Goal: Task Accomplishment & Management: Manage account settings

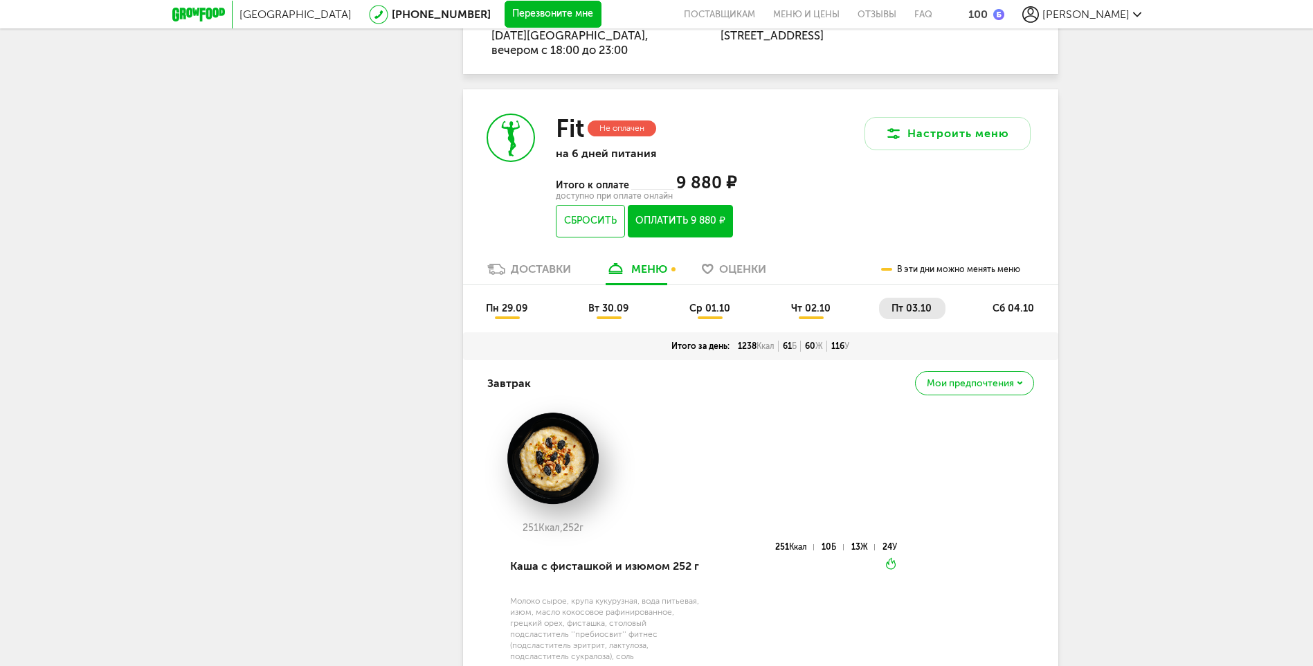
scroll to position [969, 0]
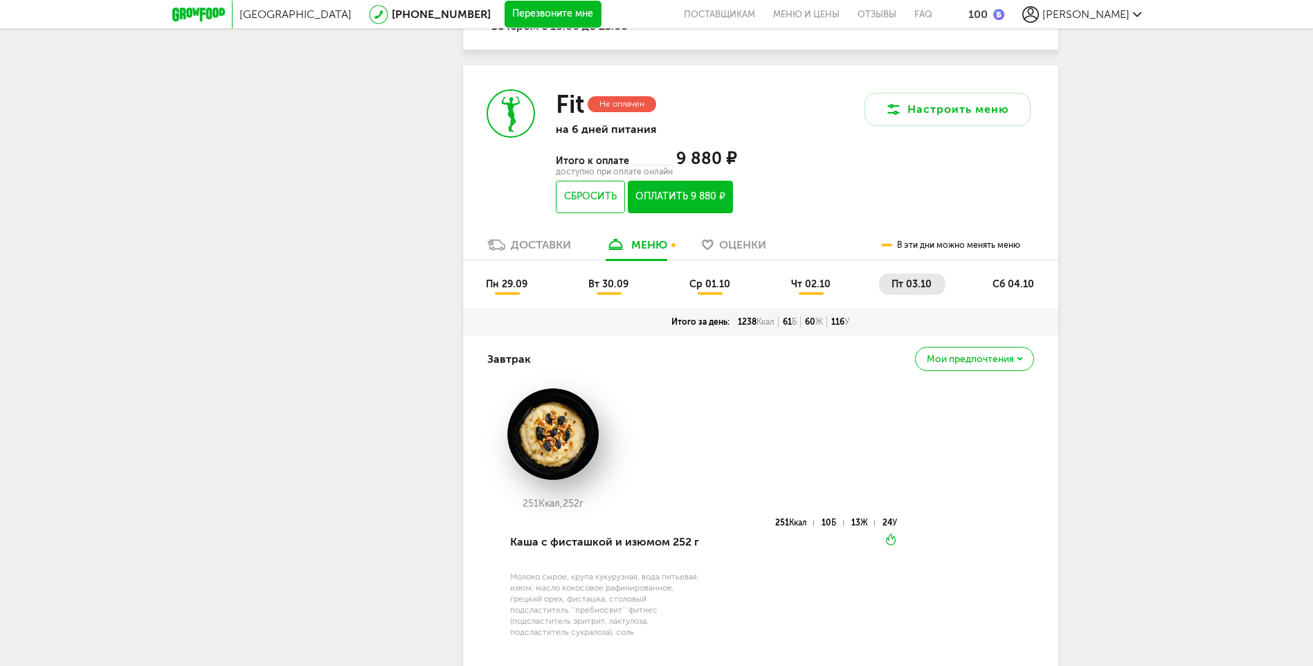
click at [804, 288] on span "чт 02.10" at bounding box center [810, 284] width 39 height 12
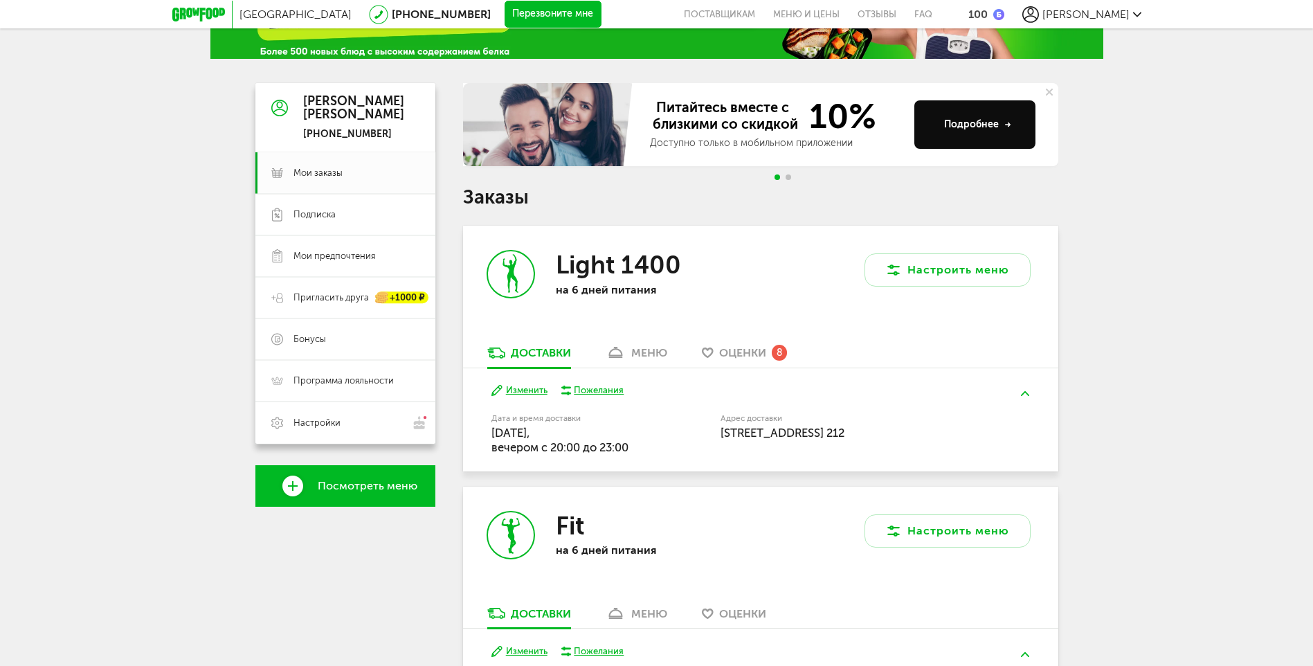
scroll to position [79, 0]
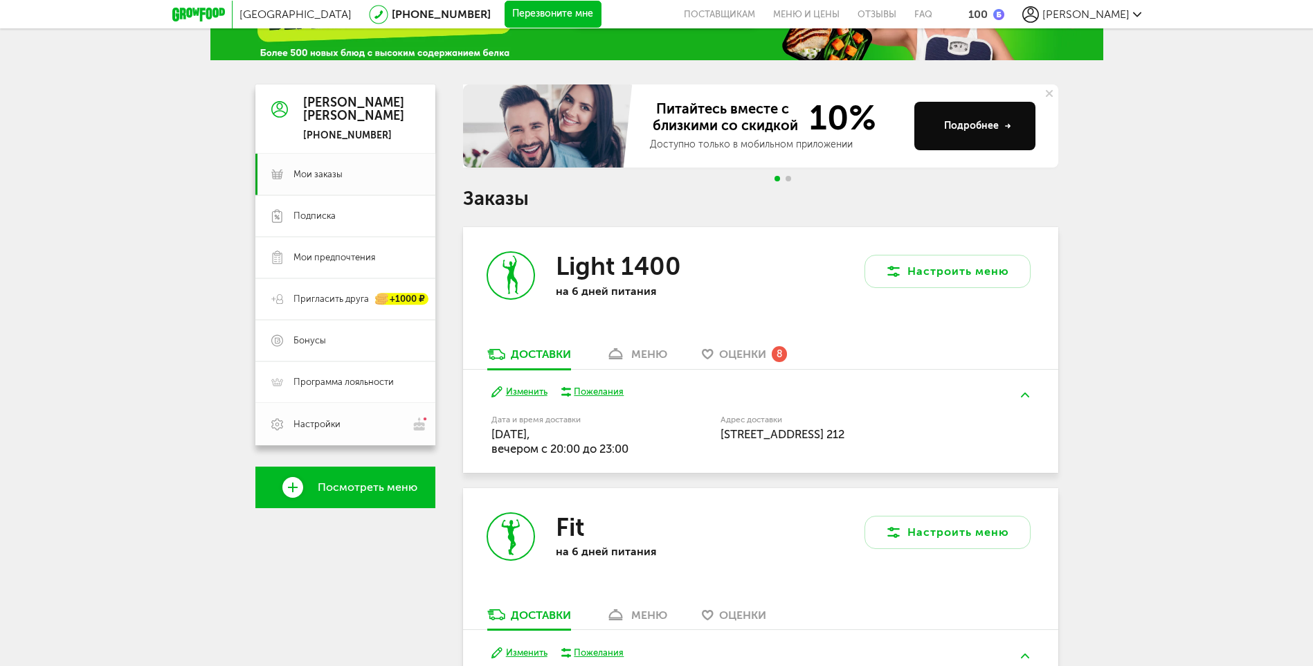
click at [421, 426] on img at bounding box center [420, 424] width 16 height 15
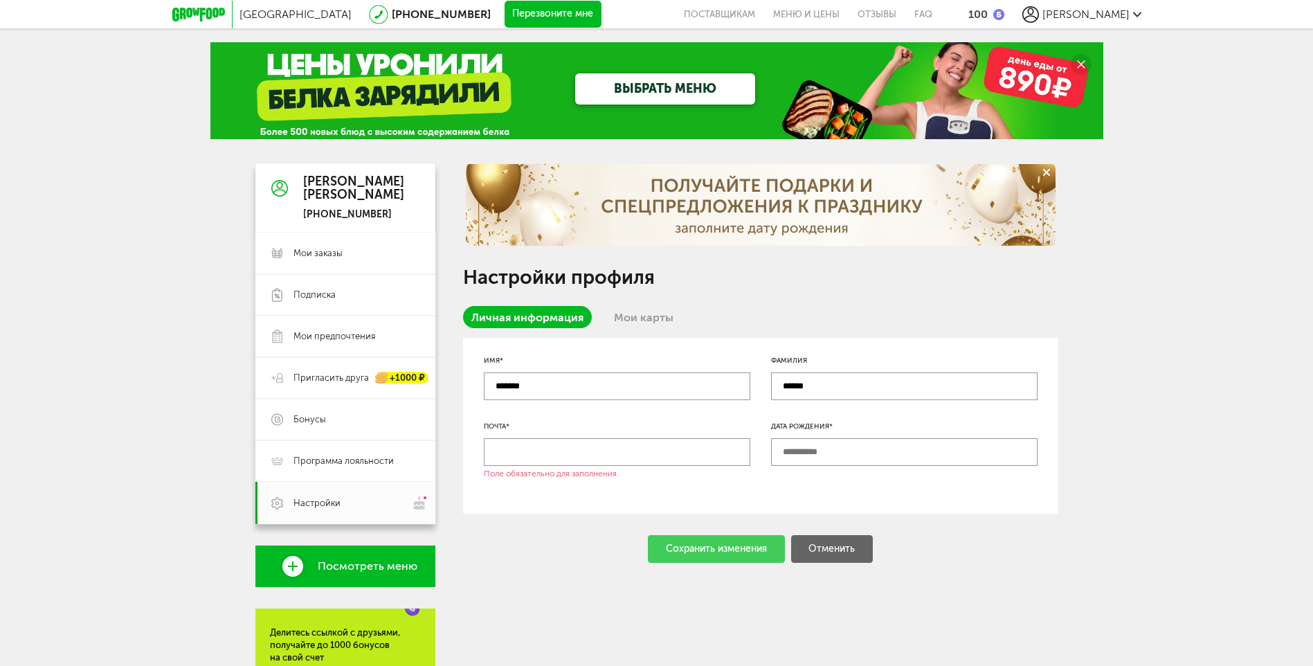
click at [988, 14] on div "100" at bounding box center [977, 14] width 19 height 13
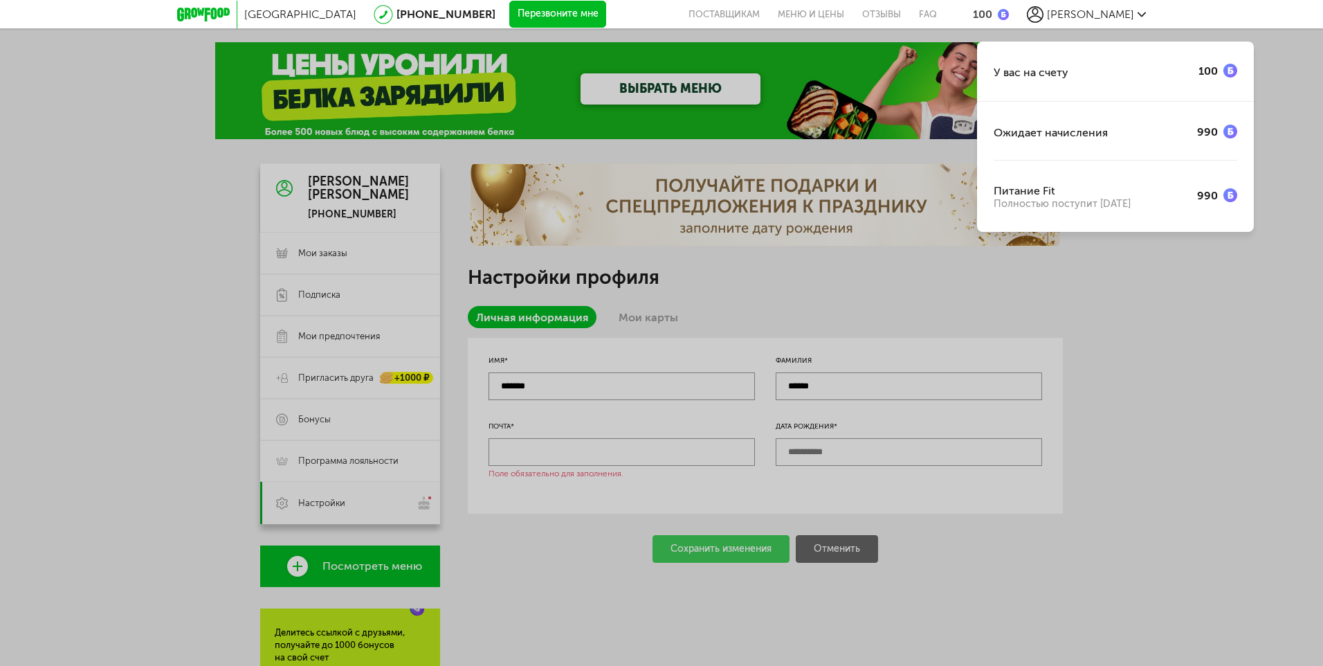
click at [876, 257] on div "У вас на счету 100 Ожидает начисления 990 Питание Fit Полностью поступит [DATE]" at bounding box center [661, 333] width 1323 height 666
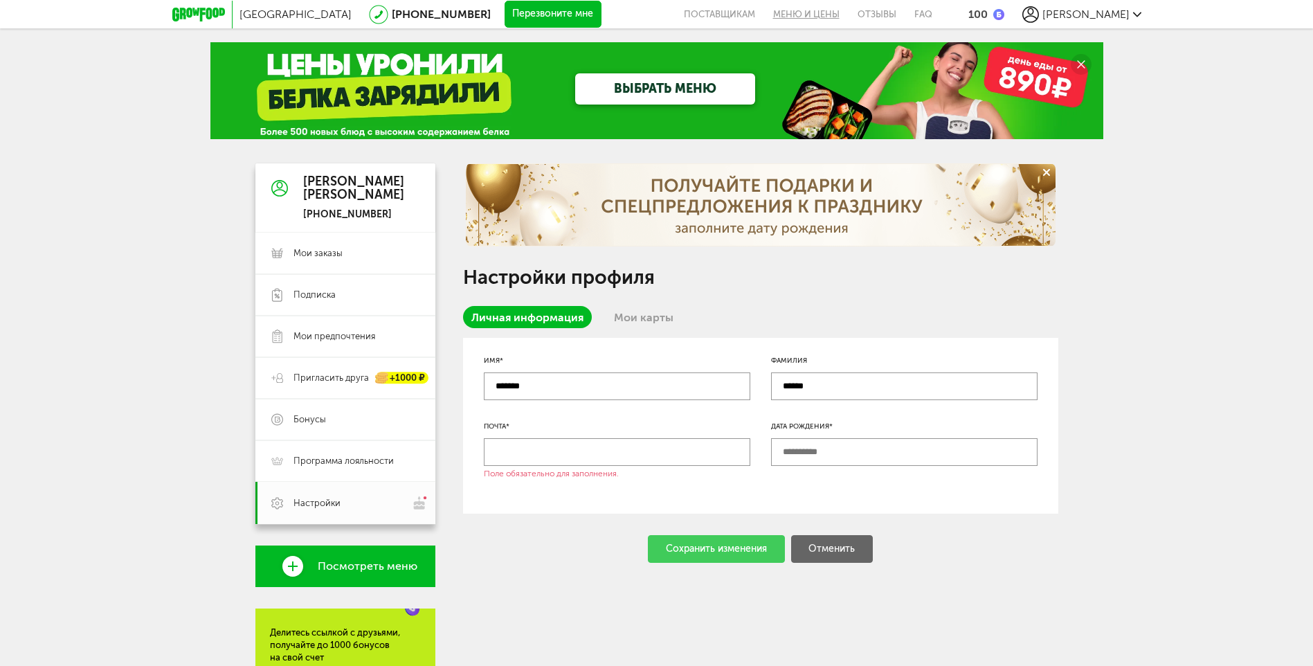
click at [847, 17] on link "Меню и цены" at bounding box center [806, 14] width 84 height 28
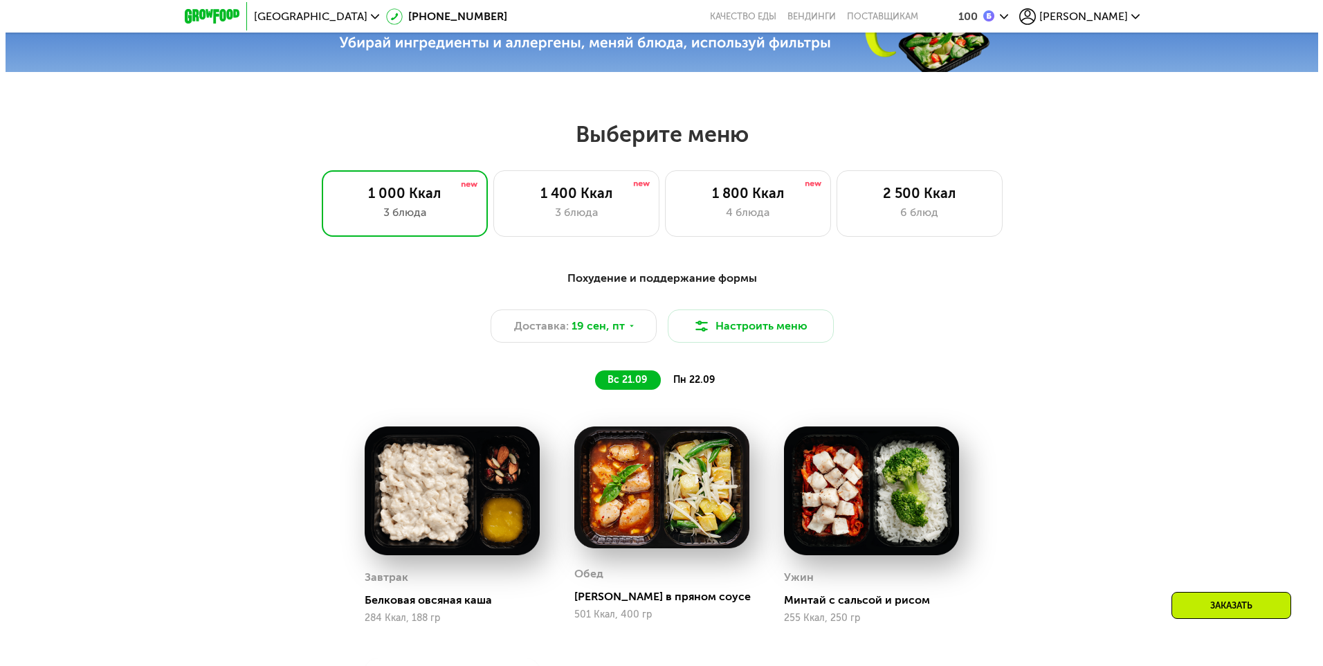
scroll to position [606, 0]
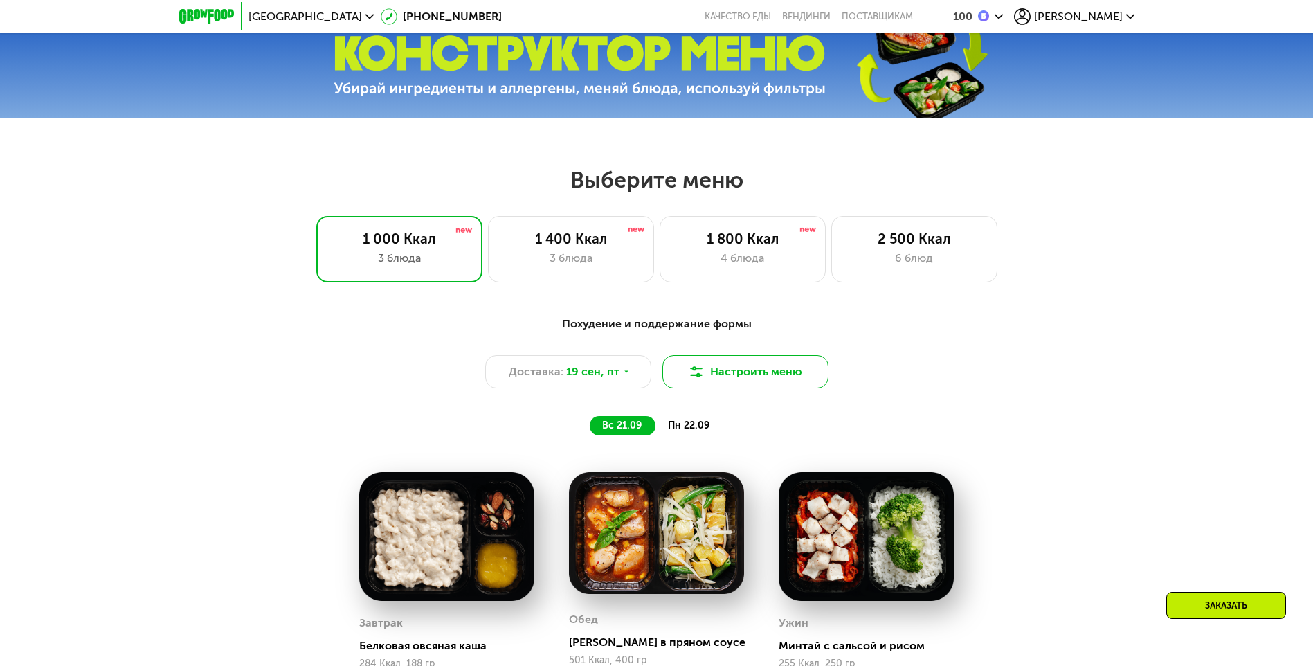
click at [784, 388] on button "Настроить меню" at bounding box center [745, 371] width 166 height 33
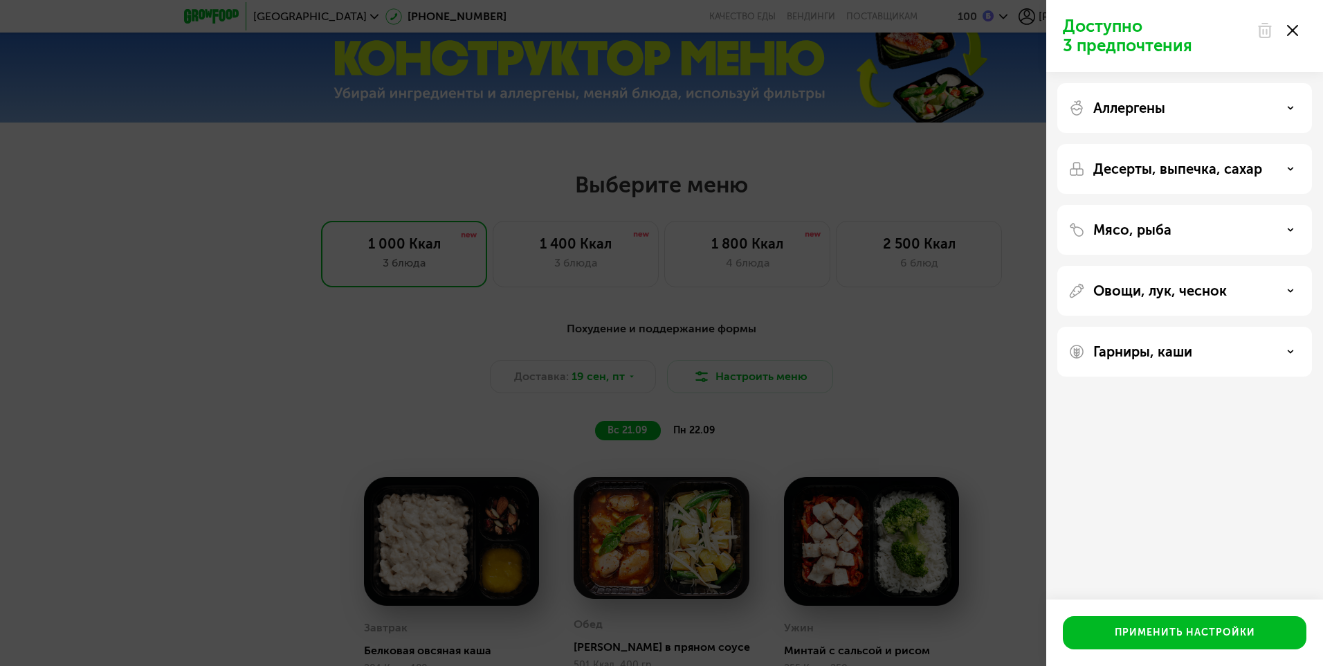
click at [1193, 174] on p "Десерты, выпечка, сахар" at bounding box center [1177, 169] width 169 height 17
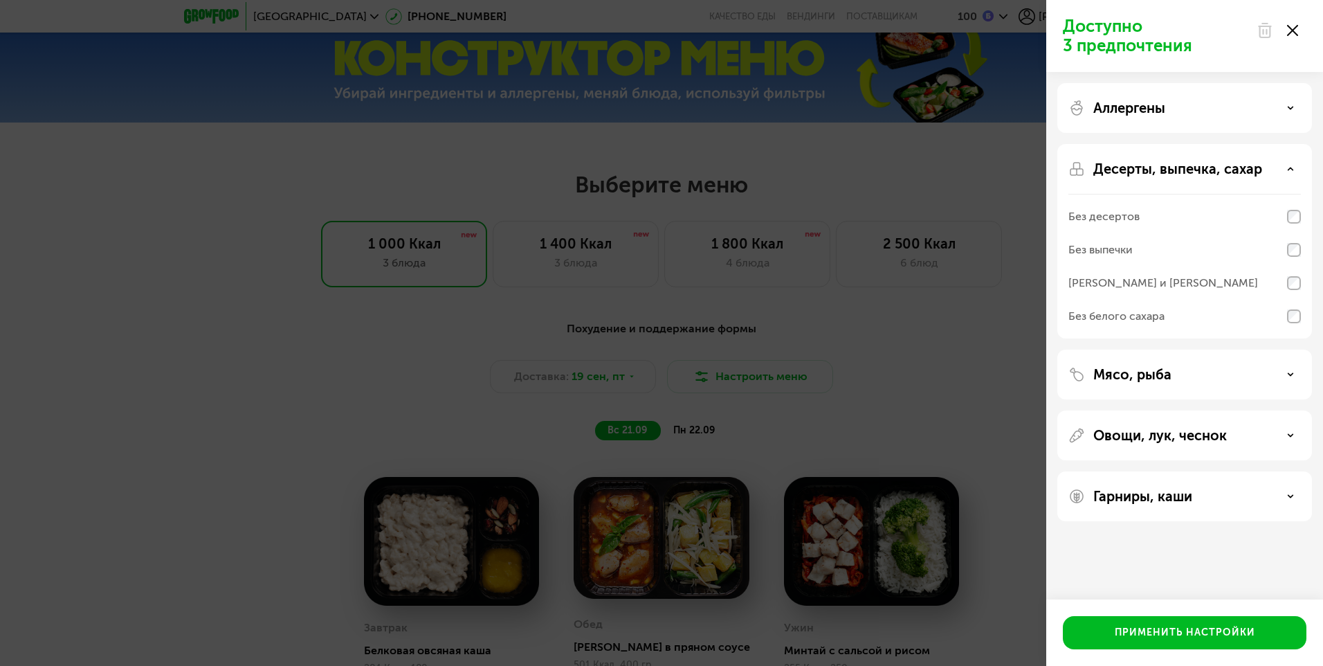
click at [1157, 383] on div "Мясо, рыба" at bounding box center [1184, 374] width 255 height 50
click at [1275, 374] on div "Мясо, рыба" at bounding box center [1184, 374] width 233 height 17
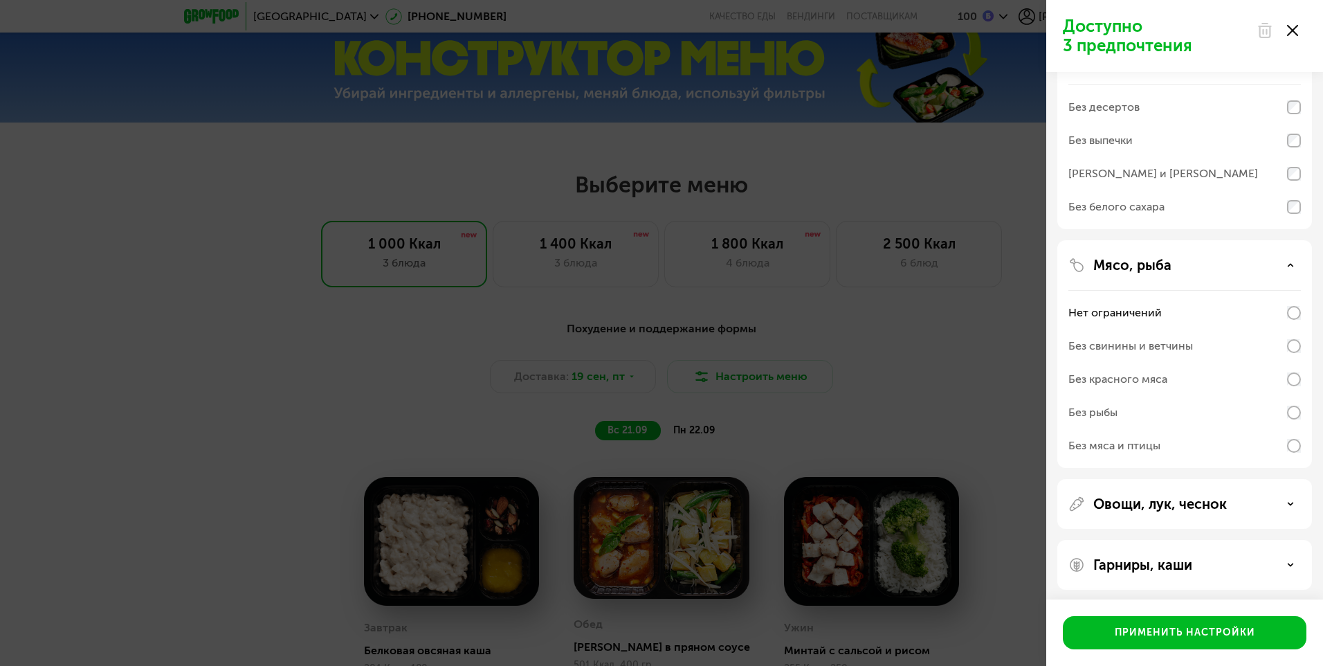
scroll to position [113, 0]
click at [1141, 503] on p "Овощи, лук, чеснок" at bounding box center [1160, 499] width 134 height 17
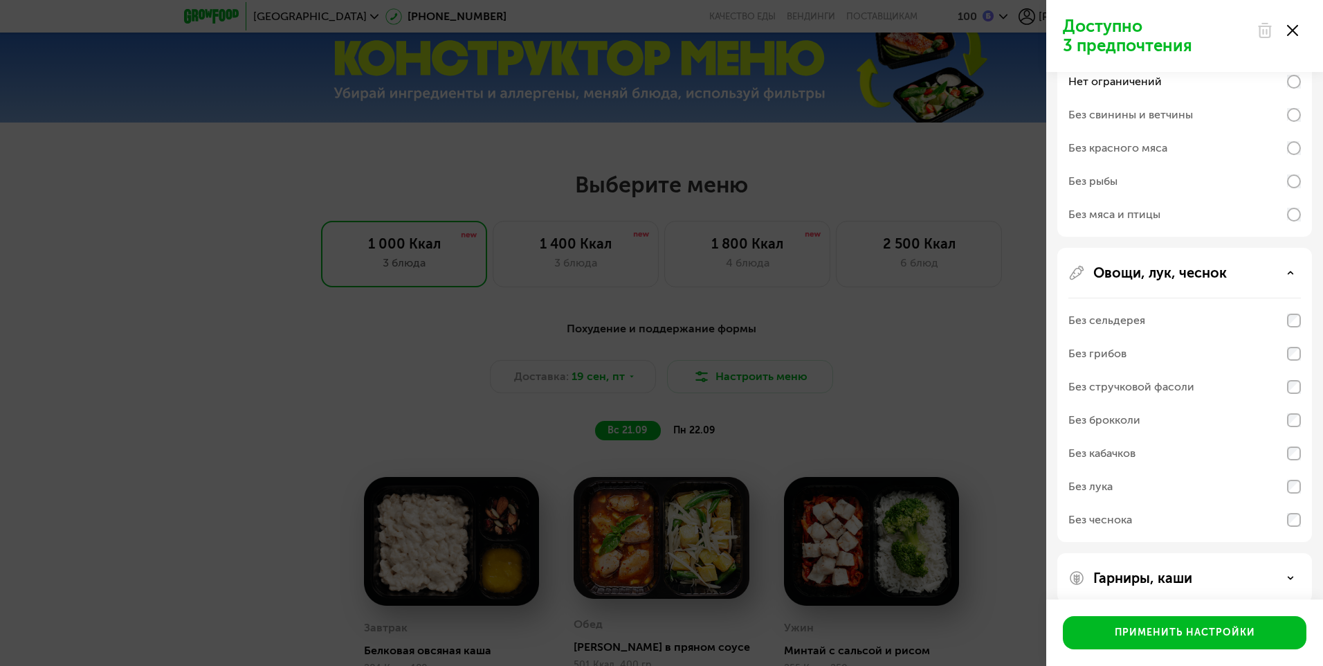
scroll to position [358, 0]
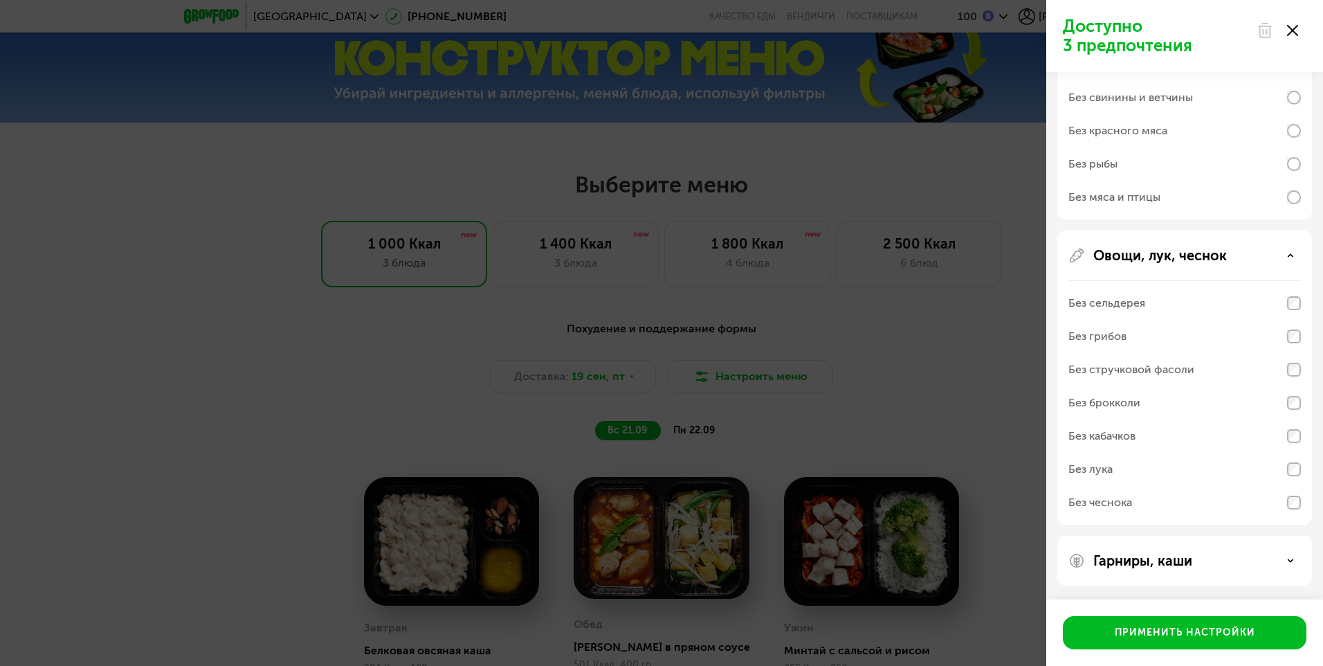
click at [1143, 554] on p "Гарниры, каши" at bounding box center [1142, 560] width 99 height 17
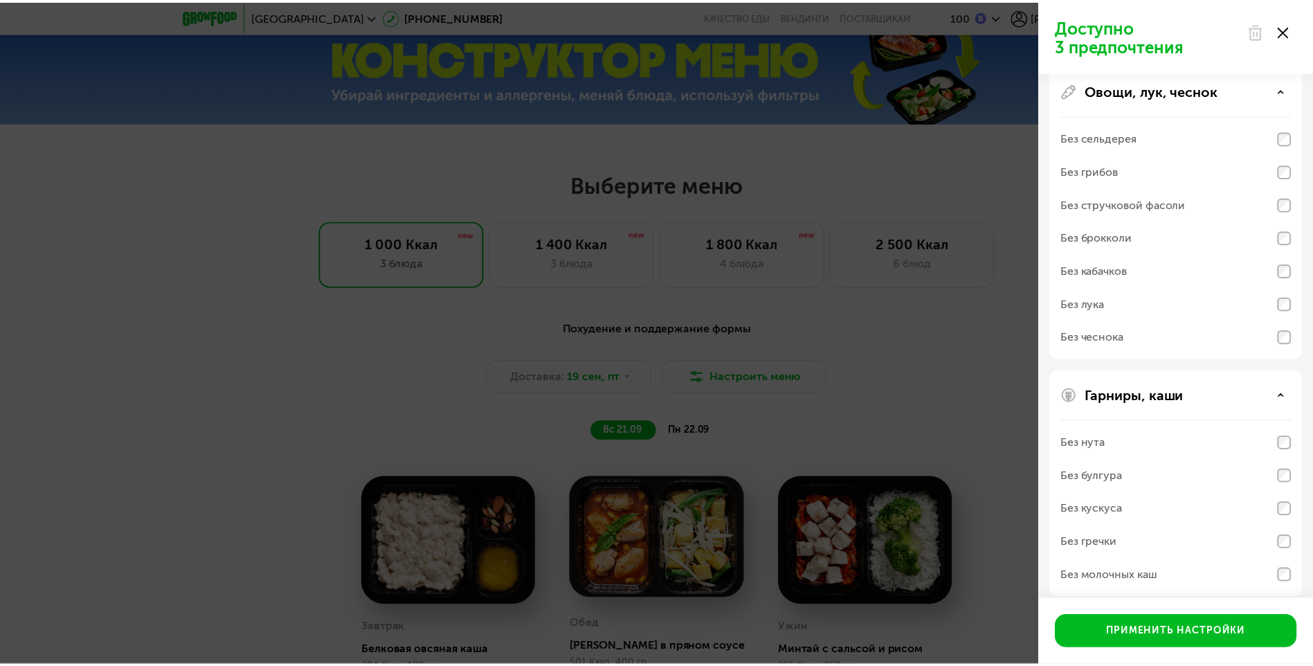
scroll to position [536, 0]
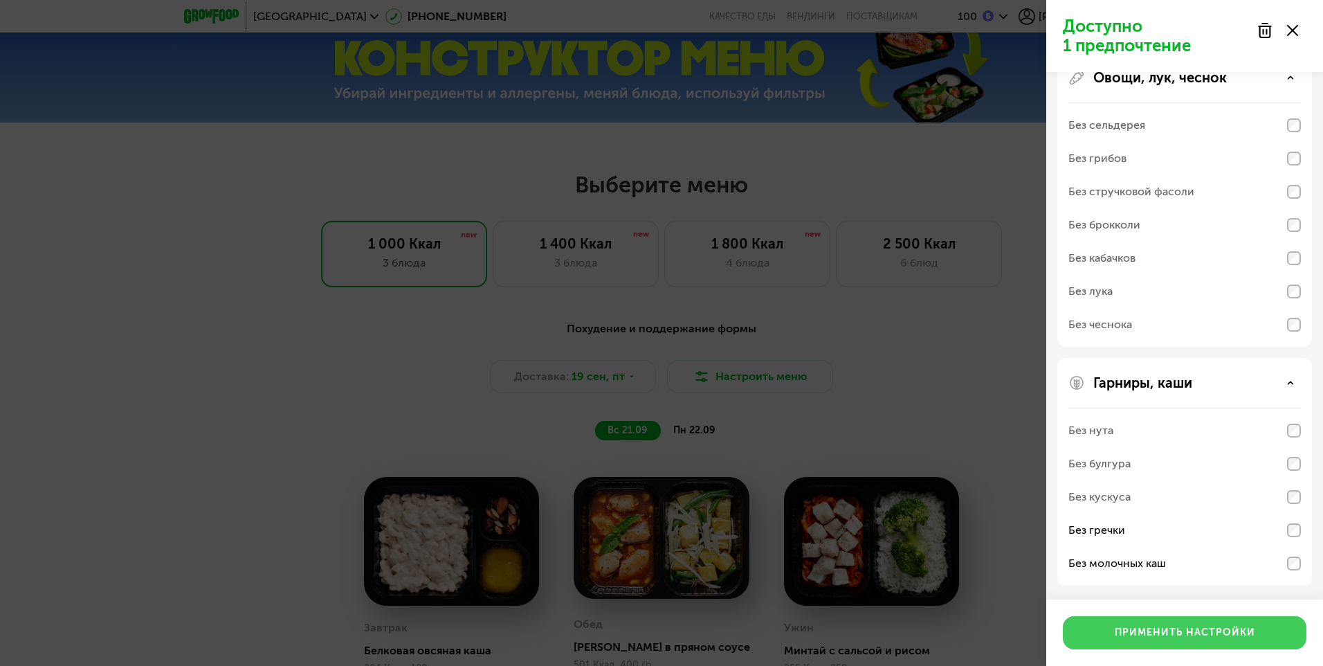
click at [1183, 626] on div "Применить настройки" at bounding box center [1185, 633] width 140 height 14
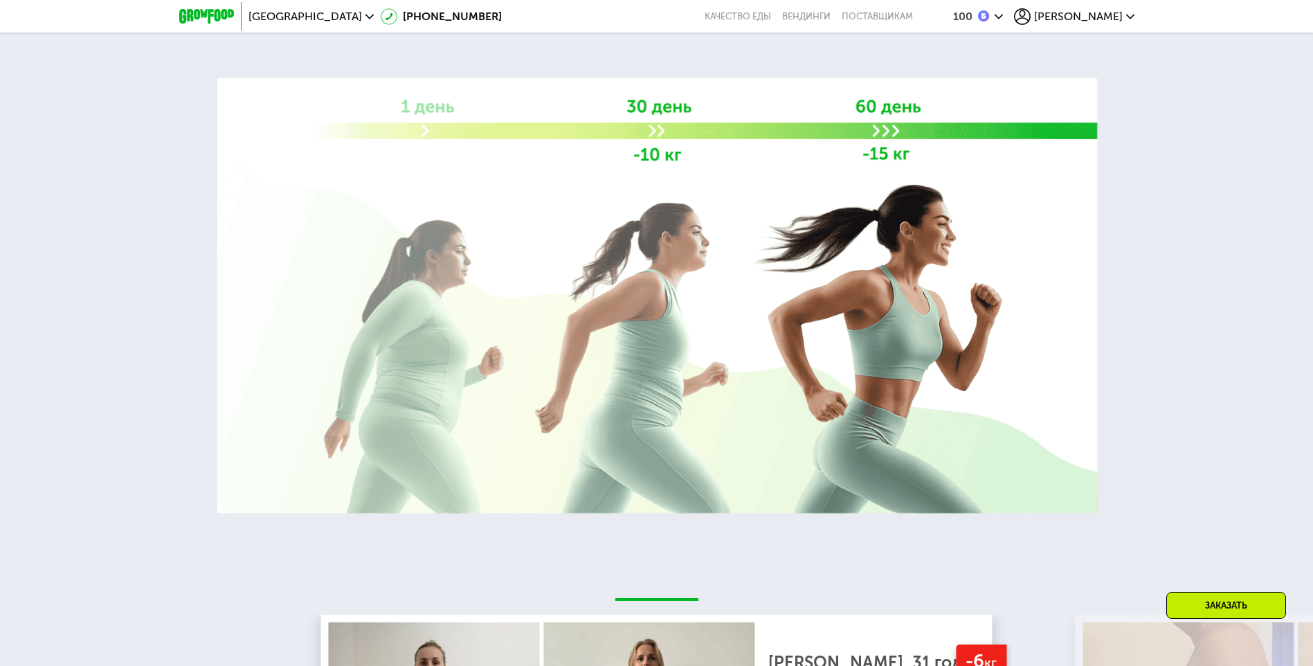
scroll to position [2129, 0]
